Goal: Find specific page/section: Find specific page/section

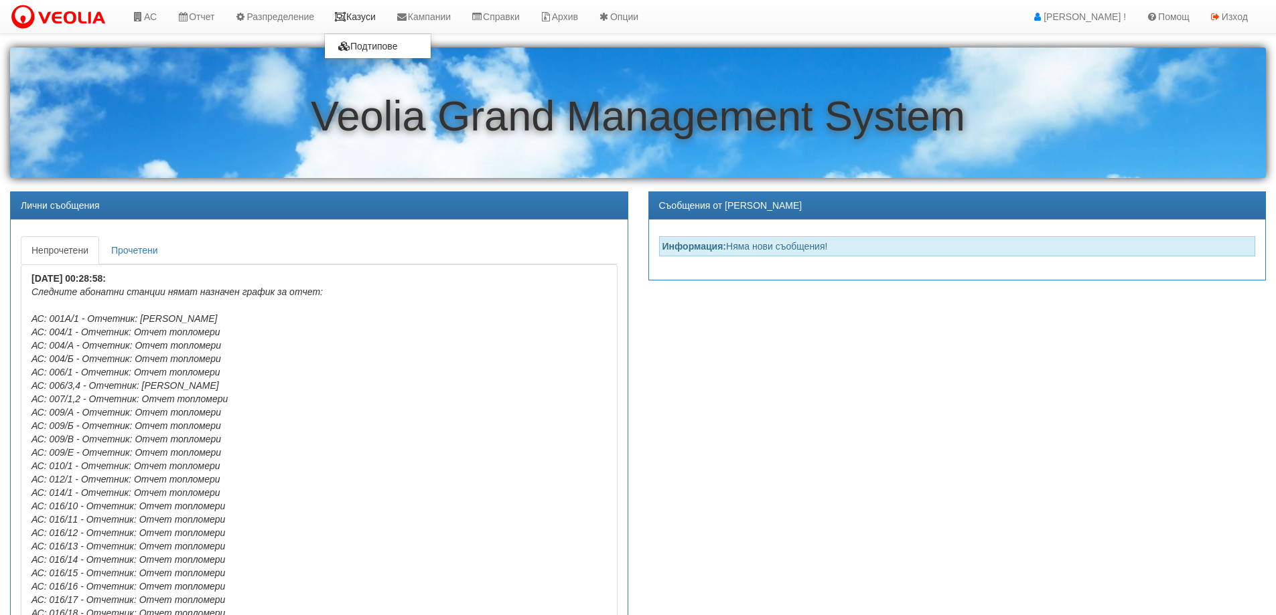
click at [358, 11] on link "Казуси" at bounding box center [355, 16] width 62 height 33
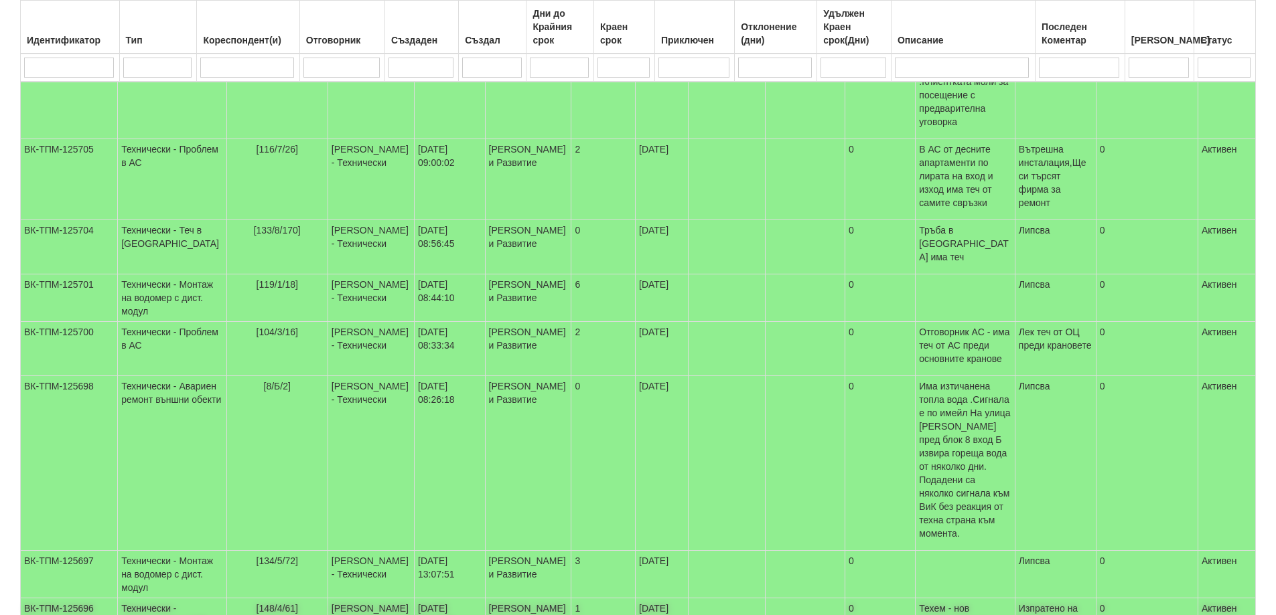
scroll to position [201, 0]
